Goal: Information Seeking & Learning: Check status

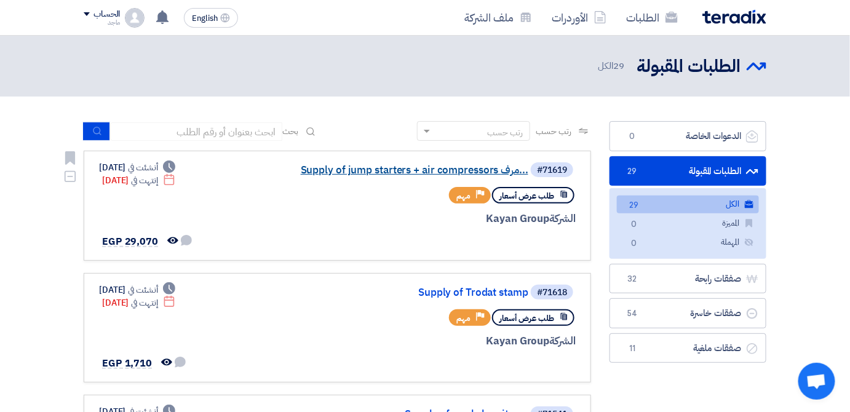
click at [434, 173] on link "Supply of jump starters + air compressors مرف..." at bounding box center [405, 170] width 246 height 11
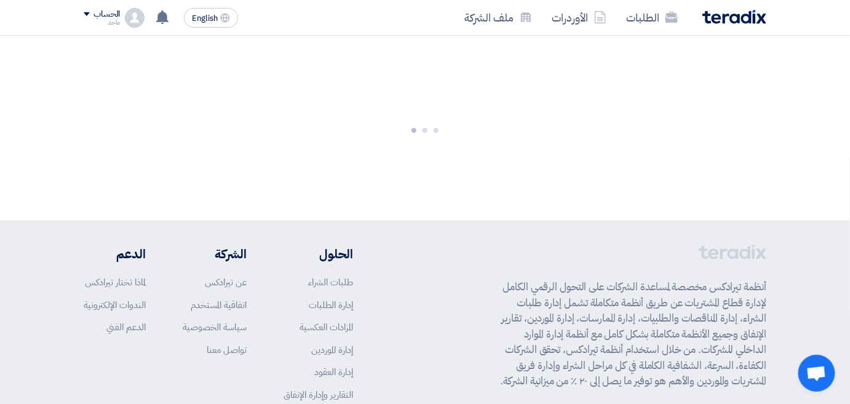
click at [434, 173] on div at bounding box center [425, 128] width 850 height 185
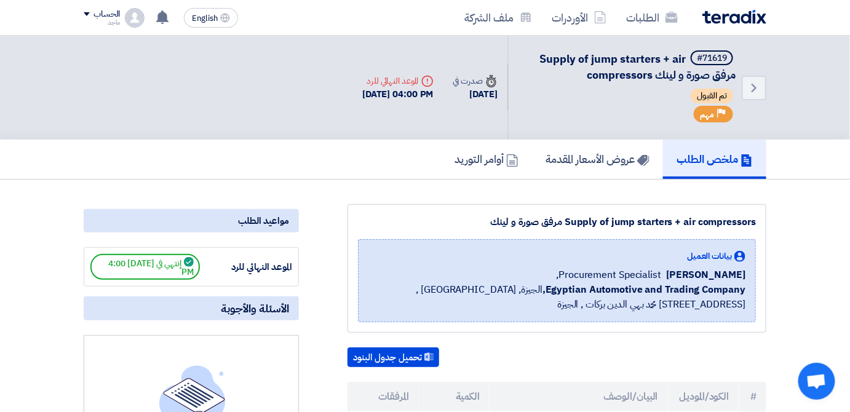
click at [541, 403] on th "البيان/الوصف" at bounding box center [579, 397] width 178 height 30
click at [526, 371] on div "تحميل جدول البنود # الكود/الموديل البيان/الوصف الكمية المرفقات 1 Baseus Super E…" at bounding box center [557, 408] width 419 height 120
click at [602, 159] on h5 "عروض الأسعار المقدمة" at bounding box center [598, 159] width 104 height 14
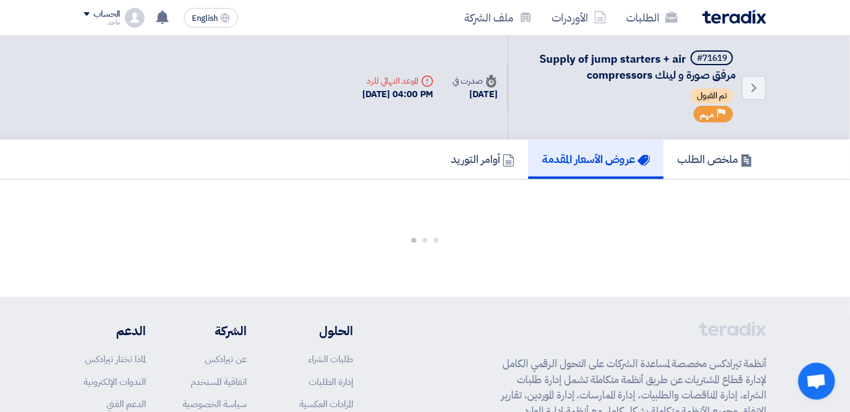
click at [602, 159] on h5 "عروض الأسعار المقدمة" at bounding box center [596, 159] width 108 height 14
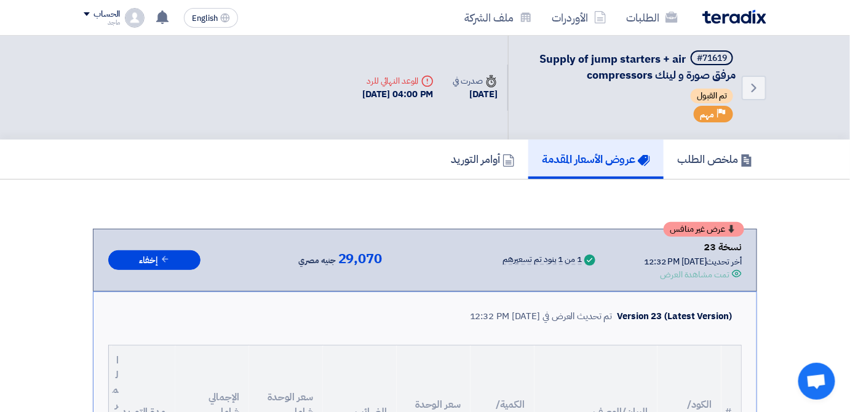
click at [555, 375] on th "البيان/الوصف" at bounding box center [596, 412] width 123 height 133
